Goal: Transaction & Acquisition: Purchase product/service

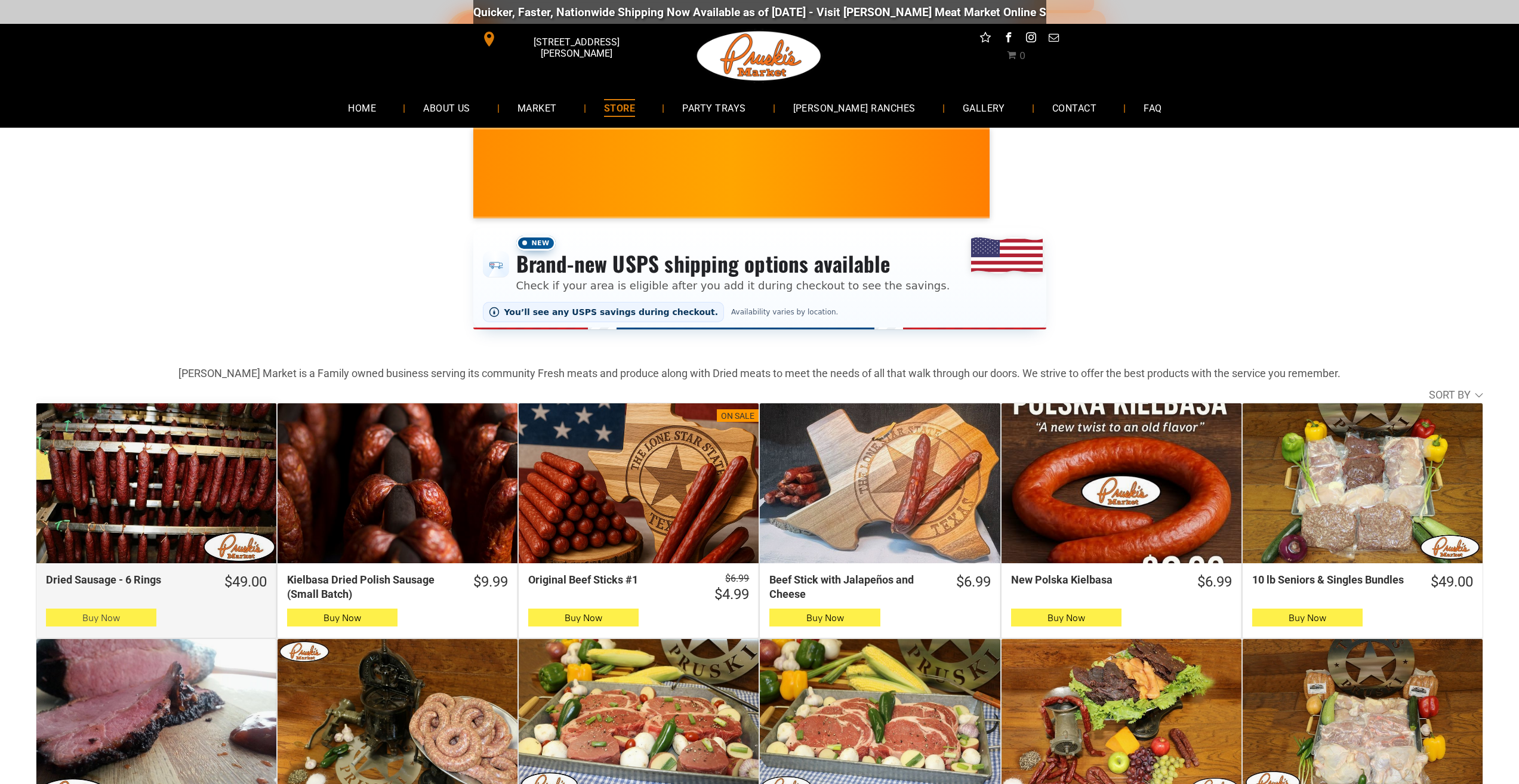
click at [127, 625] on button "Buy Now" at bounding box center [101, 617] width 110 height 18
click at [147, 625] on button "Buy Now" at bounding box center [101, 617] width 110 height 18
click at [150, 625] on button "Buy Now" at bounding box center [101, 617] width 110 height 18
